Goal: Task Accomplishment & Management: Manage account settings

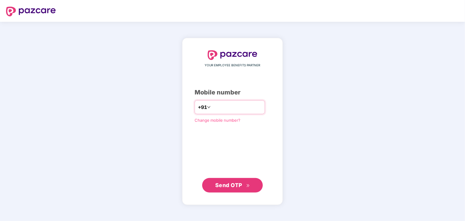
click at [215, 104] on input "number" at bounding box center [237, 107] width 50 height 10
click at [228, 183] on span "Send OTP" at bounding box center [228, 185] width 27 height 6
click at [244, 106] on input "**********" at bounding box center [237, 107] width 50 height 10
type input "**********"
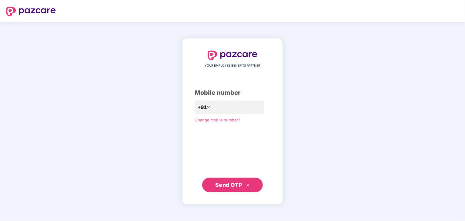
click at [233, 187] on span "Send OTP" at bounding box center [228, 185] width 27 height 6
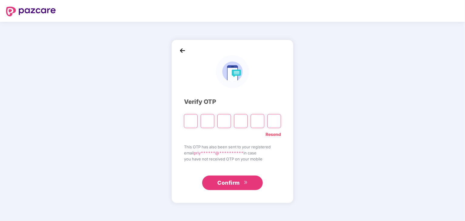
type input "*"
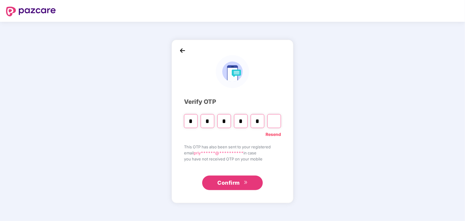
type input "*"
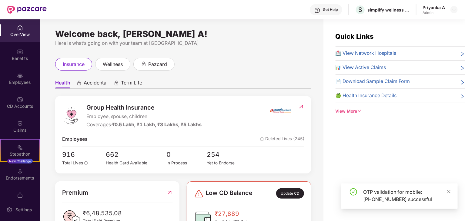
click at [450, 192] on icon "close" at bounding box center [449, 192] width 4 height 4
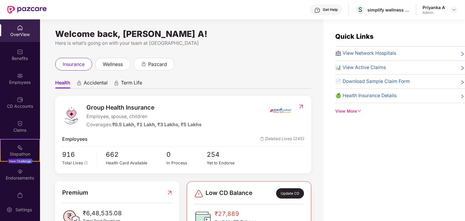
click at [282, 63] on div "insurance wellness pazcard" at bounding box center [183, 64] width 256 height 13
click at [452, 9] on img at bounding box center [454, 9] width 5 height 5
click at [221, 66] on div "insurance wellness pazcard" at bounding box center [183, 64] width 256 height 13
click at [21, 78] on img at bounding box center [20, 76] width 6 height 6
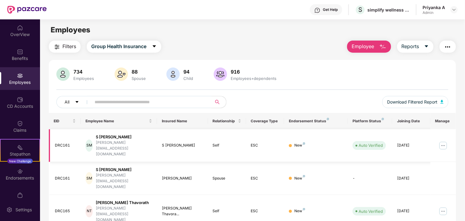
click at [442, 141] on img at bounding box center [443, 146] width 10 height 10
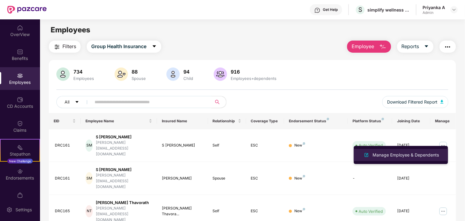
click at [419, 154] on div "Manage Employee & Dependents" at bounding box center [405, 155] width 69 height 7
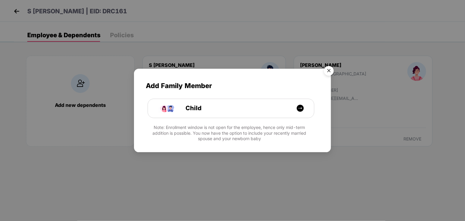
click at [330, 71] on img "Close" at bounding box center [328, 71] width 17 height 17
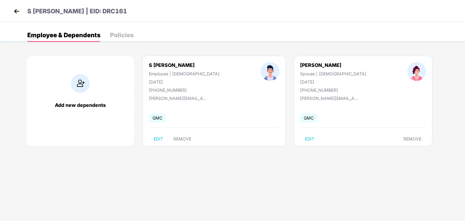
click at [18, 13] on img at bounding box center [16, 11] width 9 height 9
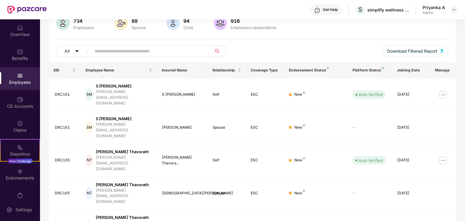
scroll to position [50, 0]
click at [162, 52] on input "text" at bounding box center [149, 52] width 109 height 9
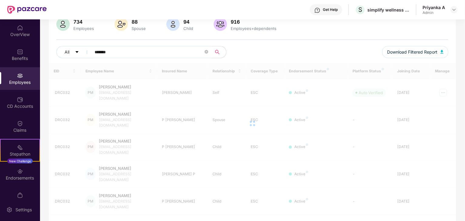
scroll to position [40, 0]
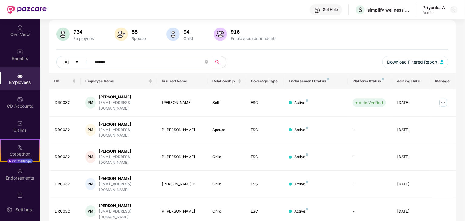
click at [157, 66] on input "*******" at bounding box center [149, 62] width 109 height 9
type input "*"
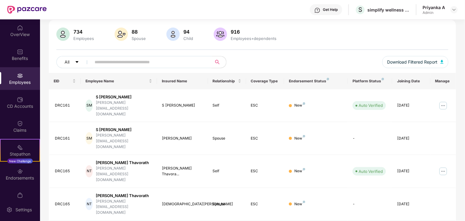
scroll to position [50, 0]
